Goal: Register for event/course

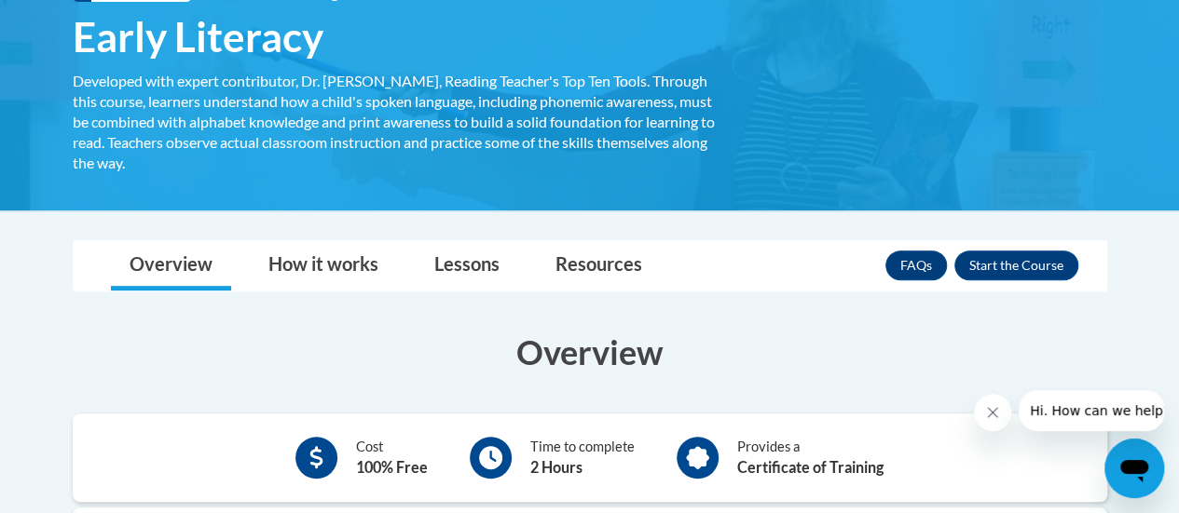
scroll to position [279, 0]
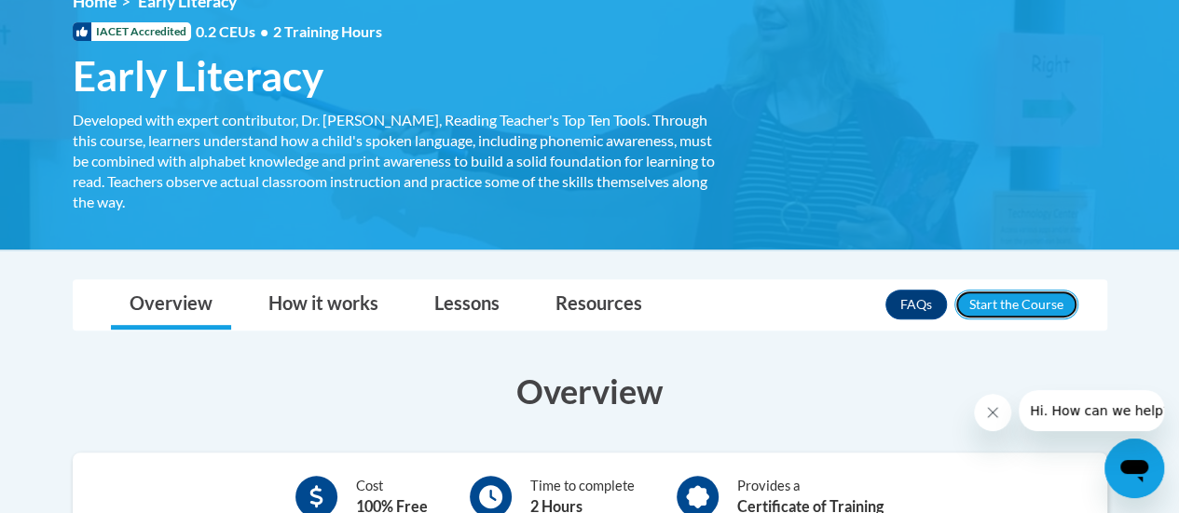
click at [991, 308] on button "Enroll" at bounding box center [1016, 305] width 124 height 30
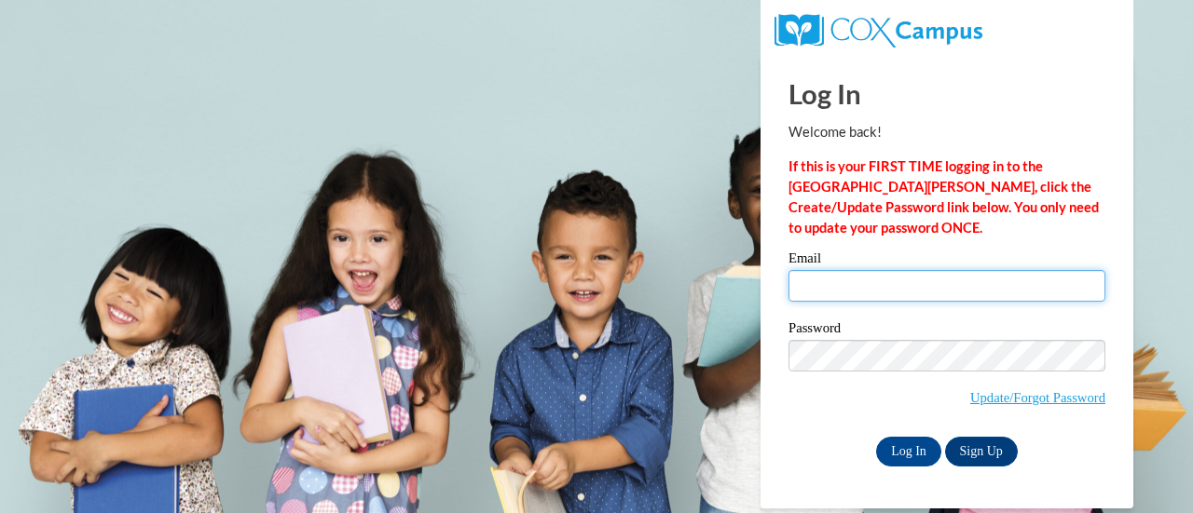
click at [863, 284] on input "Email" at bounding box center [946, 286] width 317 height 32
type input "aglover@crphs.org"
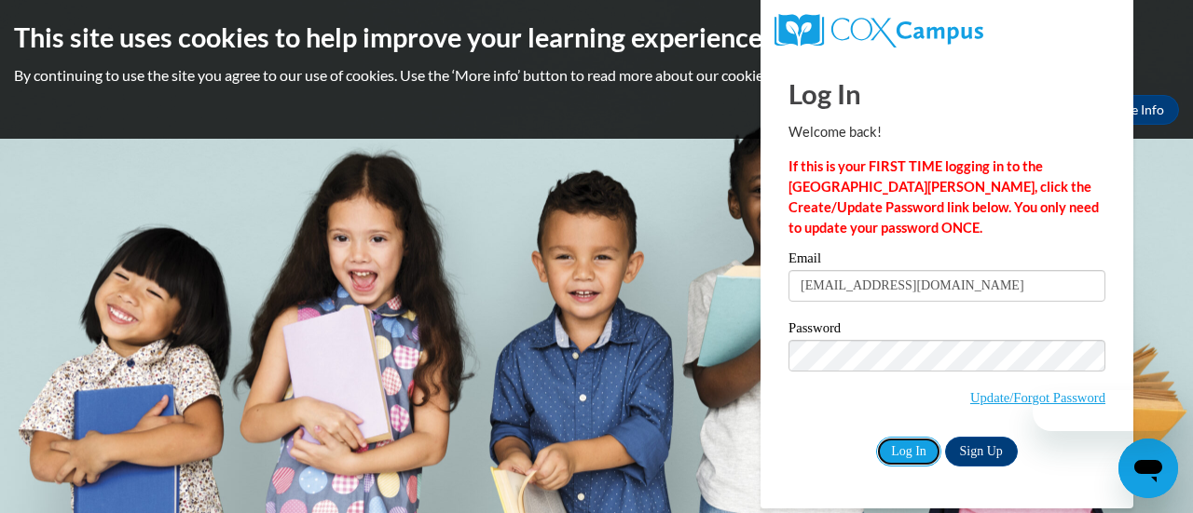
click at [906, 453] on input "Log In" at bounding box center [908, 452] width 65 height 30
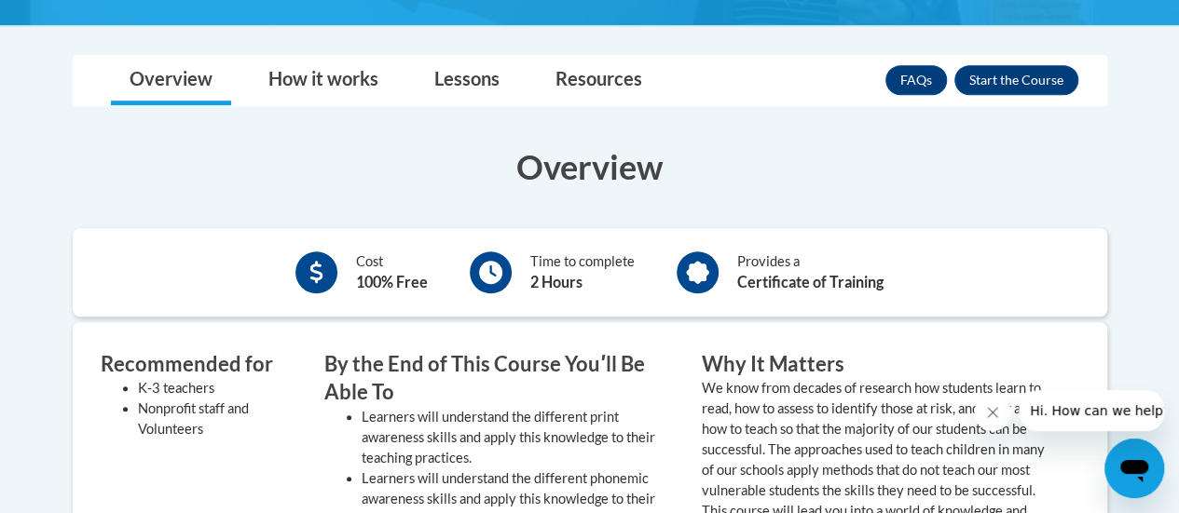
scroll to position [373, 0]
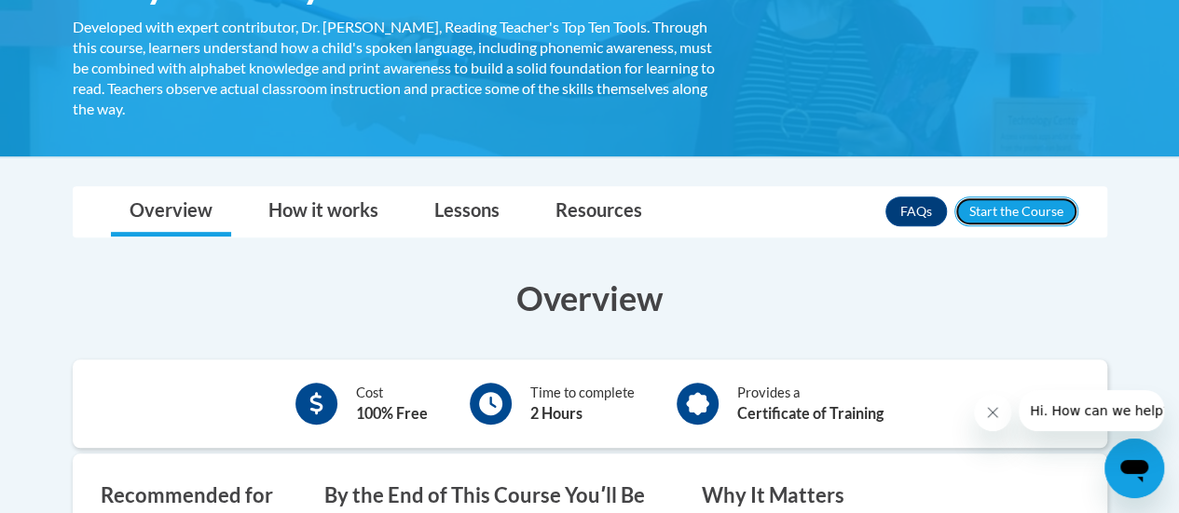
click at [979, 215] on button "Enroll" at bounding box center [1016, 212] width 124 height 30
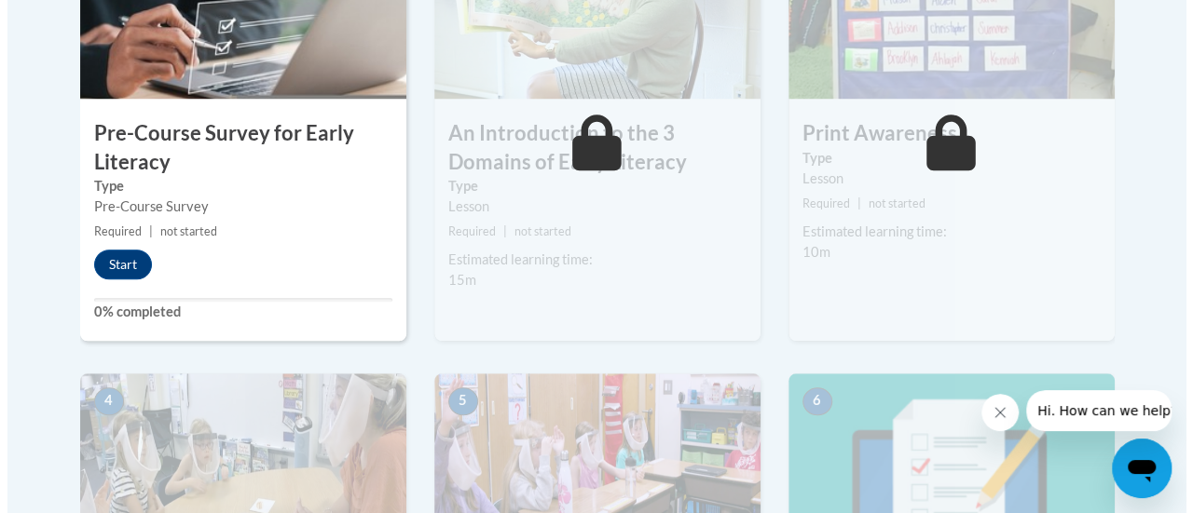
scroll to position [700, 0]
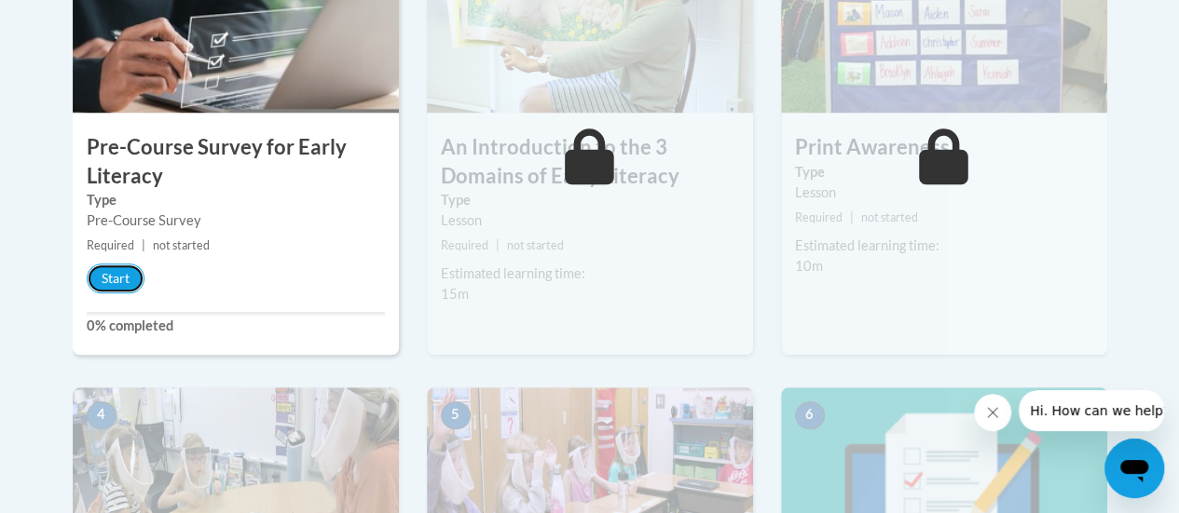
click at [117, 277] on button "Start" at bounding box center [116, 279] width 58 height 30
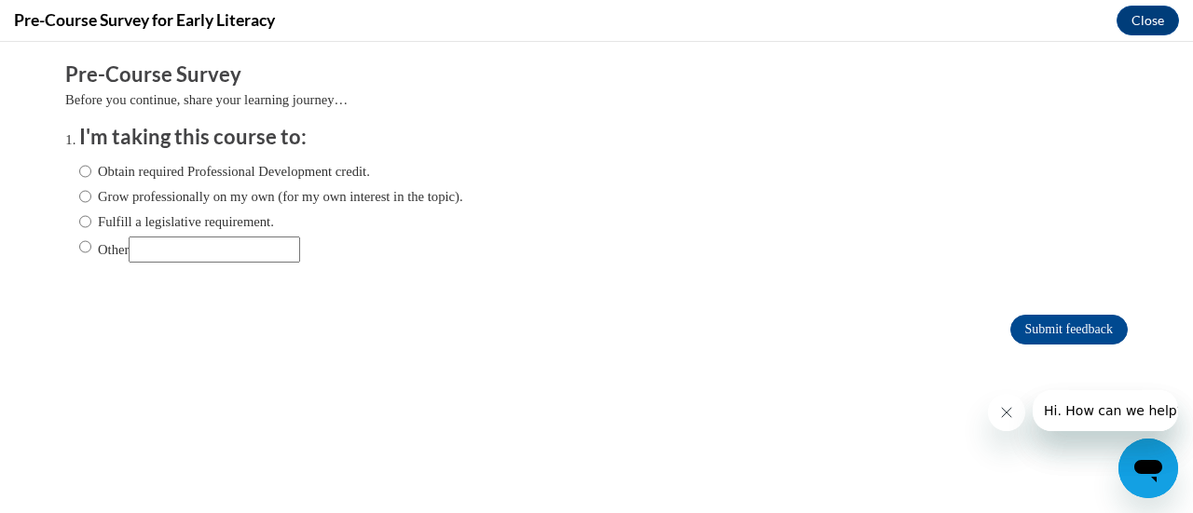
scroll to position [0, 0]
click at [79, 168] on input "Obtain required Professional Development credit." at bounding box center [85, 171] width 12 height 20
radio input "true"
click at [1023, 334] on input "Submit feedback" at bounding box center [1068, 330] width 117 height 30
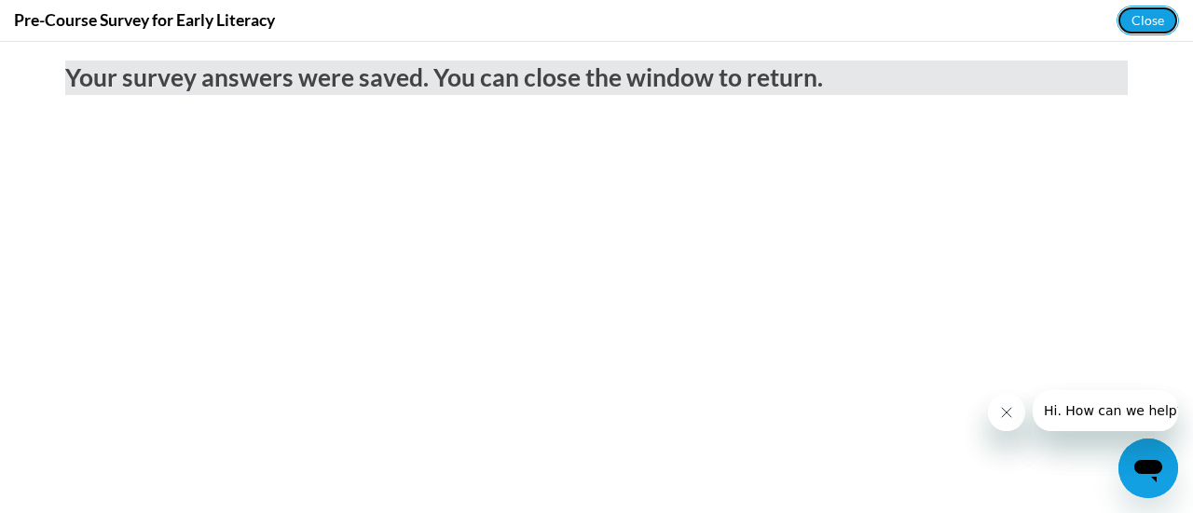
click at [1141, 25] on button "Close" at bounding box center [1147, 21] width 62 height 30
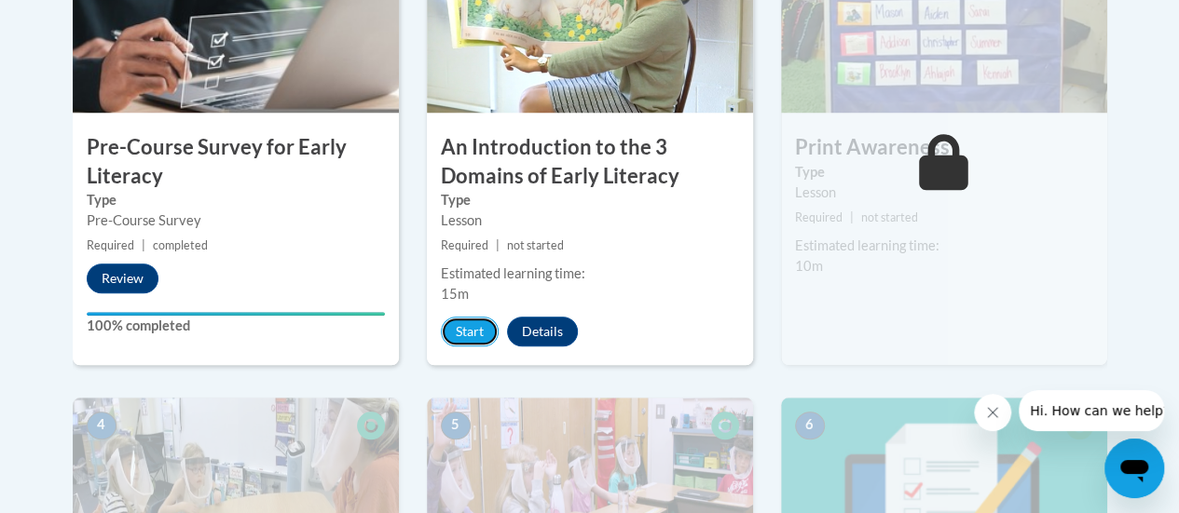
click at [464, 327] on button "Start" at bounding box center [470, 332] width 58 height 30
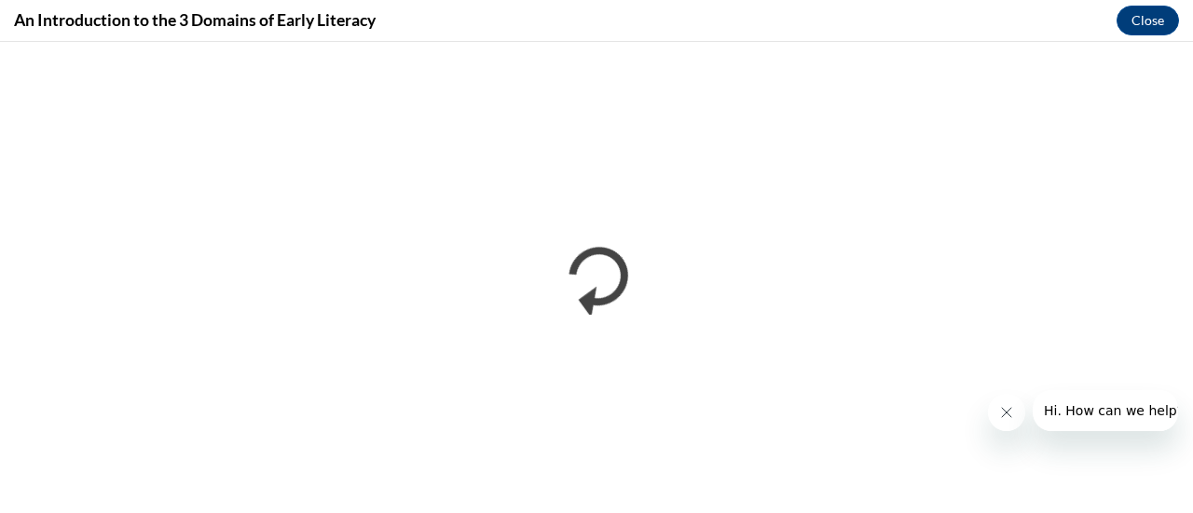
click at [1011, 416] on icon "Close message from company" at bounding box center [1005, 412] width 15 height 15
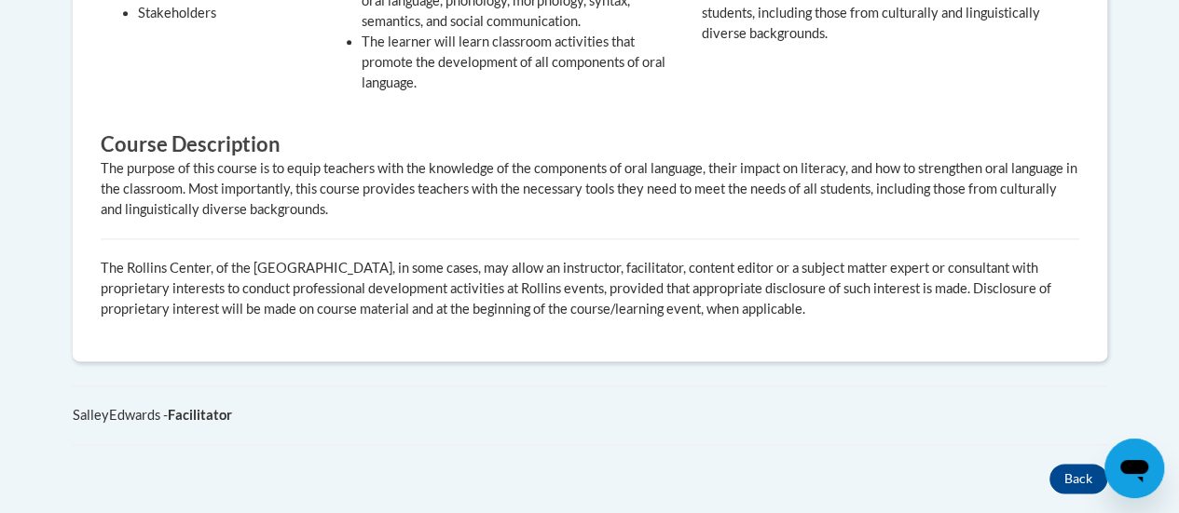
scroll to position [1025, 0]
